Goal: Share content

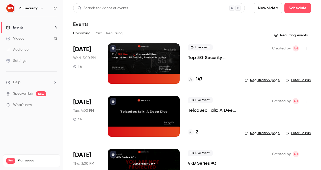
click at [209, 59] on p "Top 5G Security Vulnerabilities: Insights from P1 Security Pentest Activities" at bounding box center [212, 58] width 49 height 6
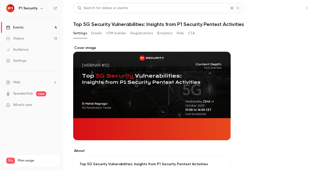
click at [292, 4] on button "Share" at bounding box center [289, 8] width 20 height 10
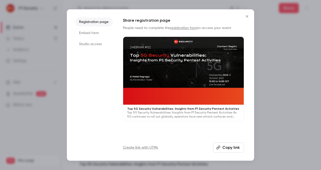
click at [231, 144] on button "Copy link" at bounding box center [228, 148] width 31 height 10
click at [248, 15] on icon "Close" at bounding box center [247, 16] width 2 height 2
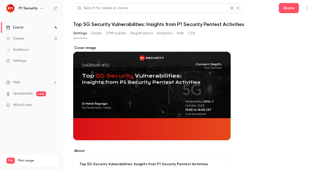
click at [27, 11] on h6 "P1 Security" at bounding box center [28, 8] width 19 height 5
click at [14, 8] on div "P1 Security" at bounding box center [31, 8] width 51 height 9
click at [11, 7] on img at bounding box center [10, 8] width 8 height 8
click at [43, 30] on link "Events 4" at bounding box center [31, 27] width 63 height 11
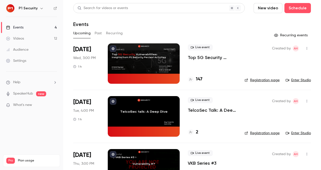
click at [15, 3] on nav "P1 Security Events 4 Videos 12 Audience Settings Help SpeakerHub new What's new…" at bounding box center [31, 85] width 63 height 170
